Goal: Transaction & Acquisition: Subscribe to service/newsletter

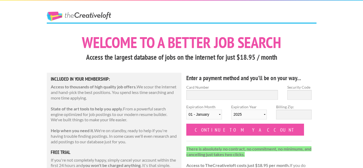
click at [60, 57] on h3 "Access the largest database of jobs on the internet for just $18.95 / month" at bounding box center [181, 57] width 269 height 10
click at [209, 95] on input "Card Number" at bounding box center [232, 95] width 92 height 10
type input "[CREDIT_CARD_NUMBER]"
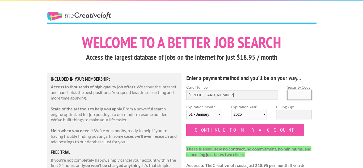
click at [303, 95] on input "Security Code" at bounding box center [299, 95] width 24 height 10
type input "698"
click at [305, 105] on label "Billing Zip:" at bounding box center [294, 107] width 36 height 6
click at [305, 110] on input "Billing Zip:" at bounding box center [294, 115] width 36 height 10
click at [197, 113] on select "[DATE] - [DATE] - [DATE] - [DATE] - [DATE] - [DATE] - [DATE] - [DATE] - [DATE] …" at bounding box center [204, 115] width 36 height 10
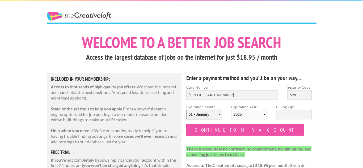
select select "03"
click at [186, 110] on select "[DATE] - [DATE] - [DATE] - [DATE] - [DATE] - [DATE] - [DATE] - [DATE] - [DATE] …" at bounding box center [204, 115] width 36 height 10
click at [247, 115] on select "2025 2026 2027 2028 2029 2030 2031 2032 2033 2034" at bounding box center [249, 115] width 36 height 10
select select "2030"
click at [231, 110] on select "2025 2026 2027 2028 2029 2030 2031 2032 2033 2034" at bounding box center [249, 115] width 36 height 10
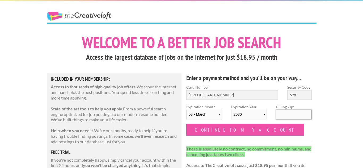
click at [281, 112] on input "Billing Zip:" at bounding box center [294, 115] width 36 height 10
type input "93646"
click at [294, 128] on form "Card Number [CREDIT_CARD_NUMBER] Security Code 698 Expiration Month [DATE] - [D…" at bounding box center [249, 109] width 126 height 51
